Goal: Task Accomplishment & Management: Use online tool/utility

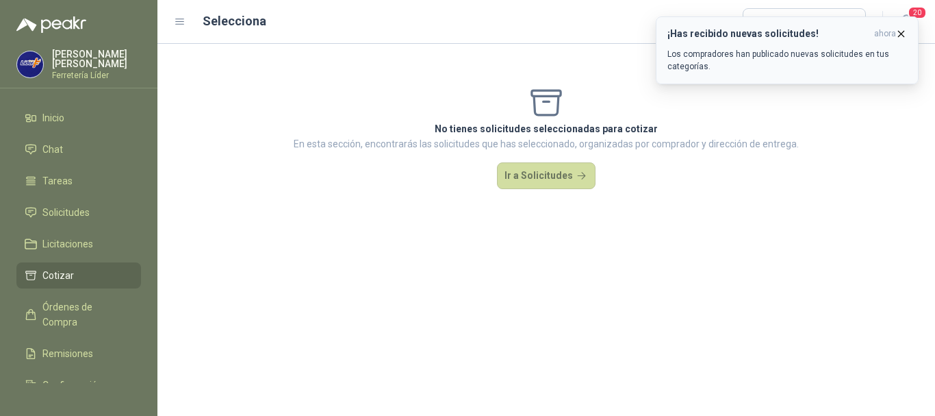
click at [903, 36] on icon "button" at bounding box center [902, 34] width 12 height 12
